Goal: Find specific page/section: Find specific page/section

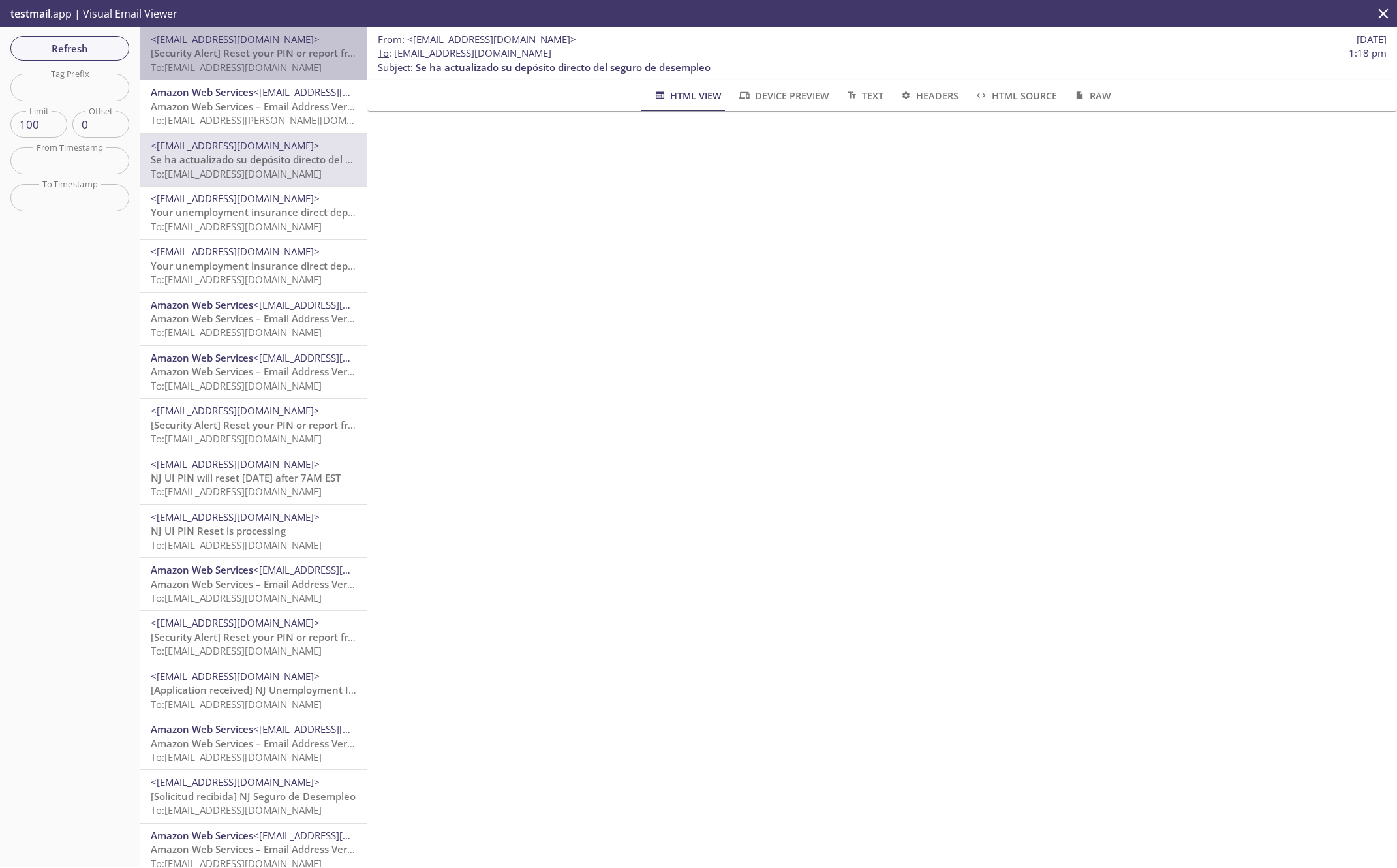
click at [270, 57] on span "[Security Alert] Reset your PIN or report fraud" at bounding box center [258, 52] width 216 height 13
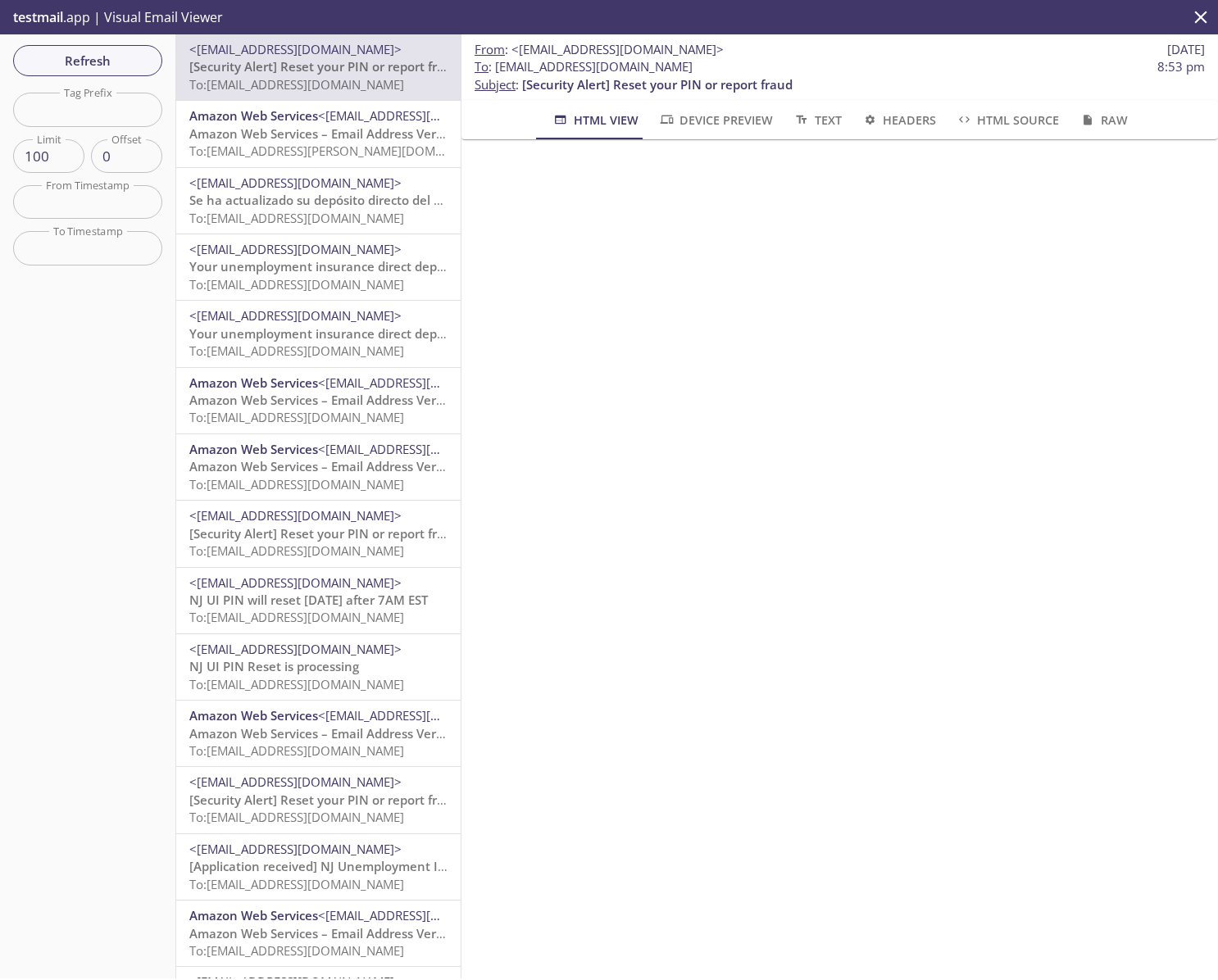
drag, startPoint x: 520, startPoint y: 69, endPoint x: 703, endPoint y: 67, distance: 183.0
click at [703, 67] on span "To : [EMAIL_ADDRESS][DOMAIN_NAME] 8:53 pm" at bounding box center [839, 66] width 730 height 17
copy span "[EMAIL_ADDRESS][DOMAIN_NAME]"
click at [82, 55] on span "Refresh" at bounding box center [87, 60] width 123 height 21
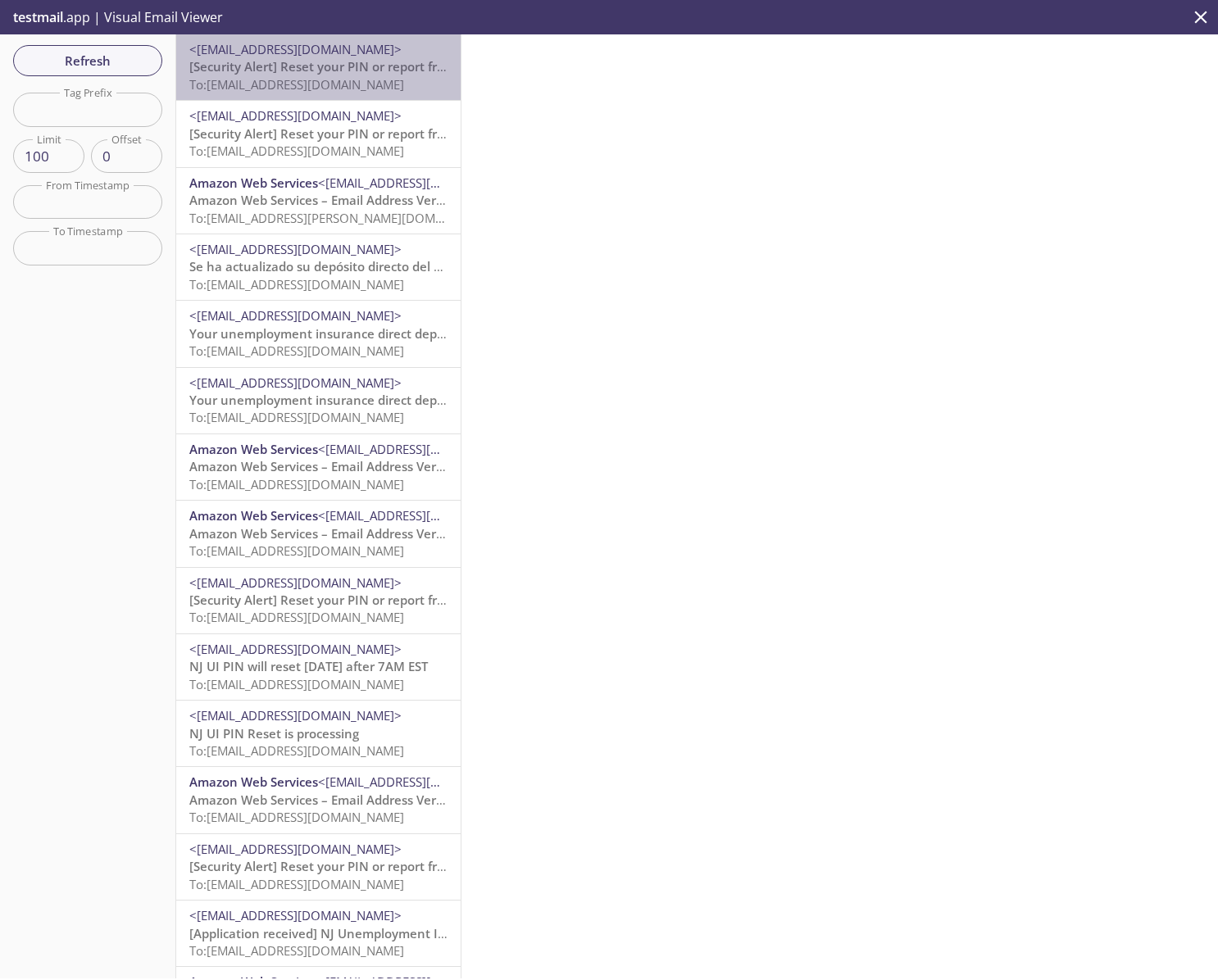
click at [365, 82] on span "To: [EMAIL_ADDRESS][DOMAIN_NAME]" at bounding box center [296, 84] width 214 height 16
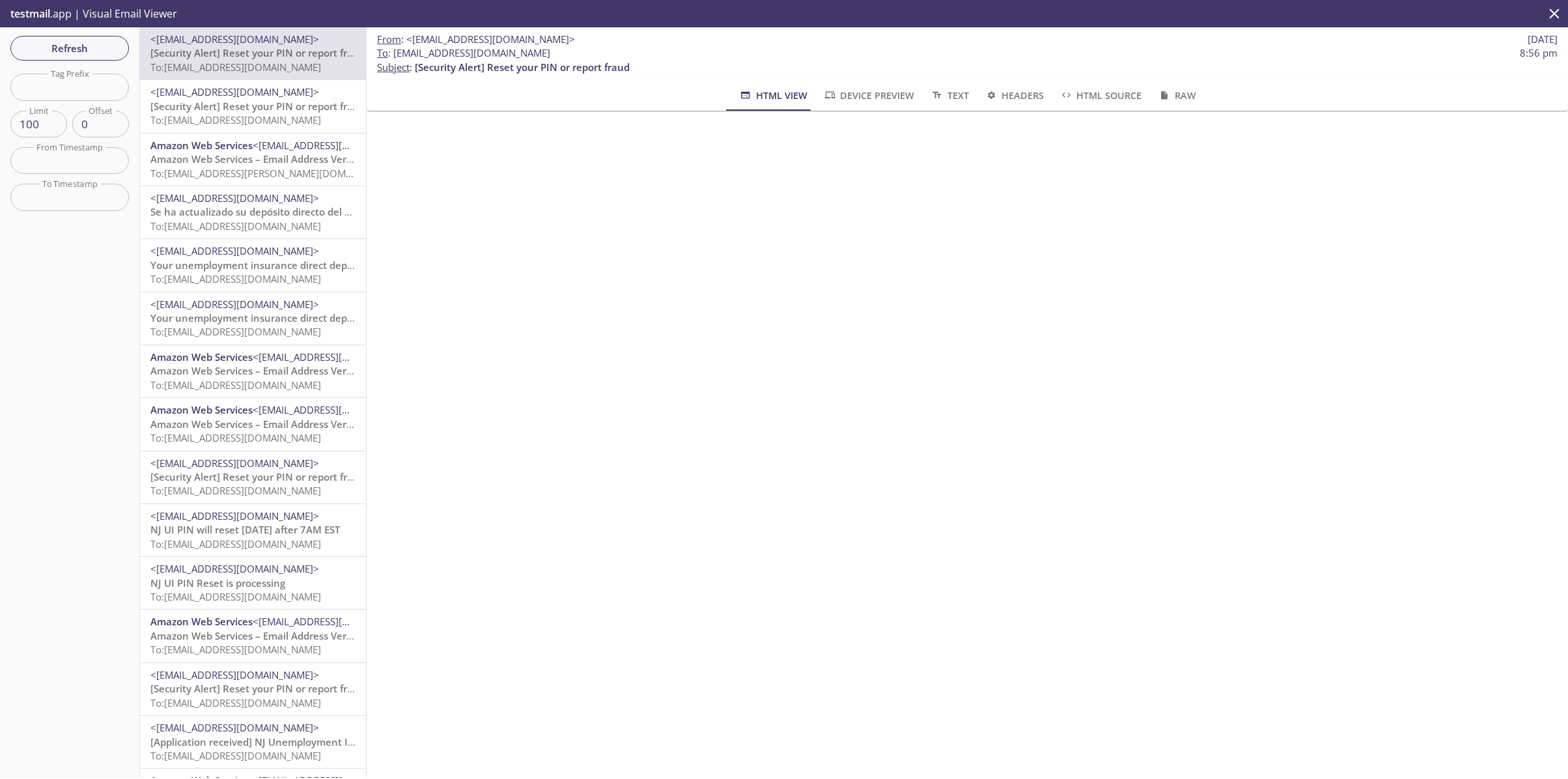
click at [272, 130] on div "<[EMAIL_ADDRESS][DOMAIN_NAME]> [Security Alert] Reset your PIN or report fraud …" at bounding box center [253, 106] width 226 height 52
